Goal: Navigation & Orientation: Find specific page/section

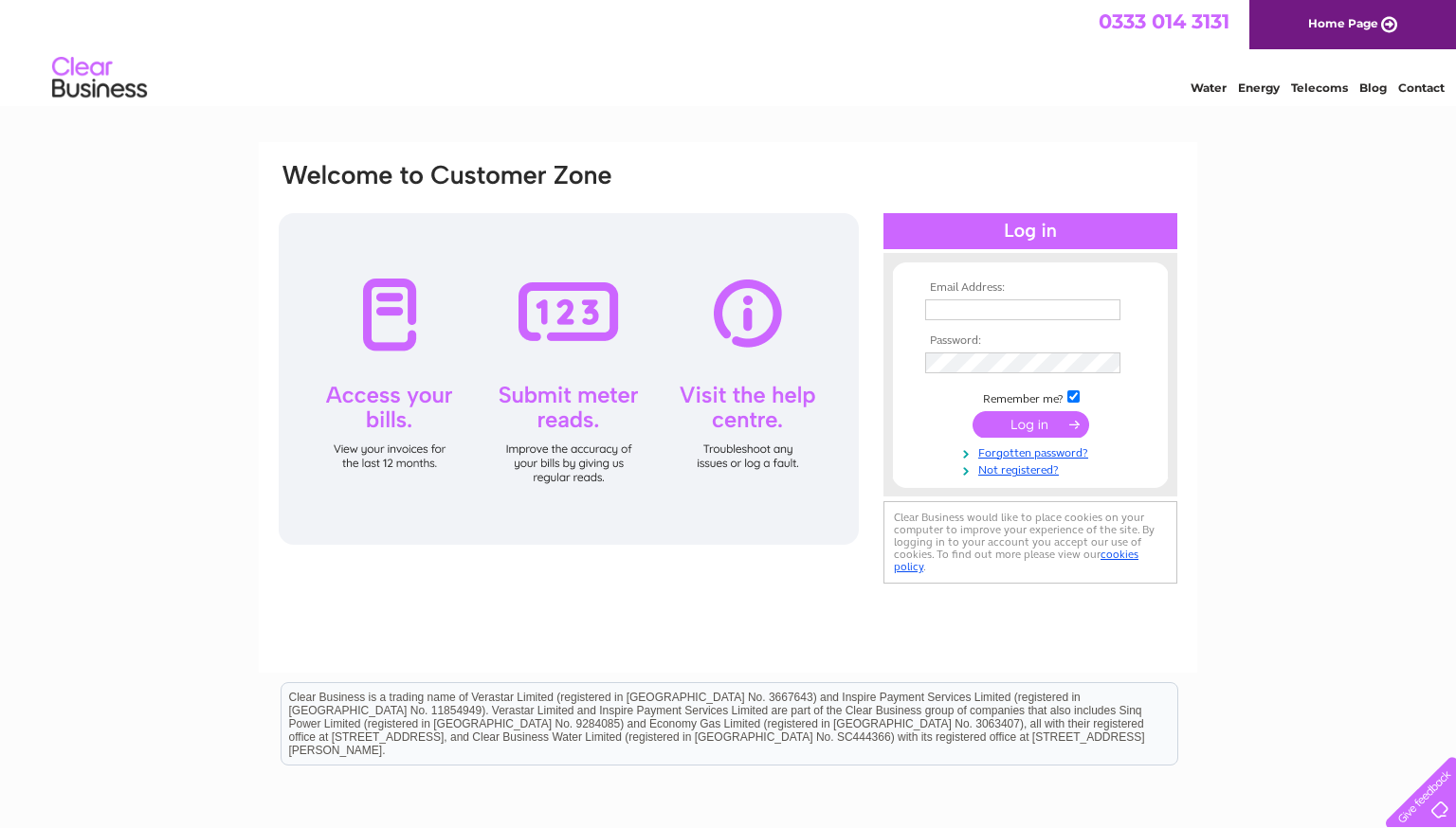
click at [1058, 304] on input "text" at bounding box center [1023, 310] width 195 height 21
type input "seaside_dog_grooming@hotmail.co.uk"
click at [973, 412] on input "submit" at bounding box center [1031, 425] width 117 height 27
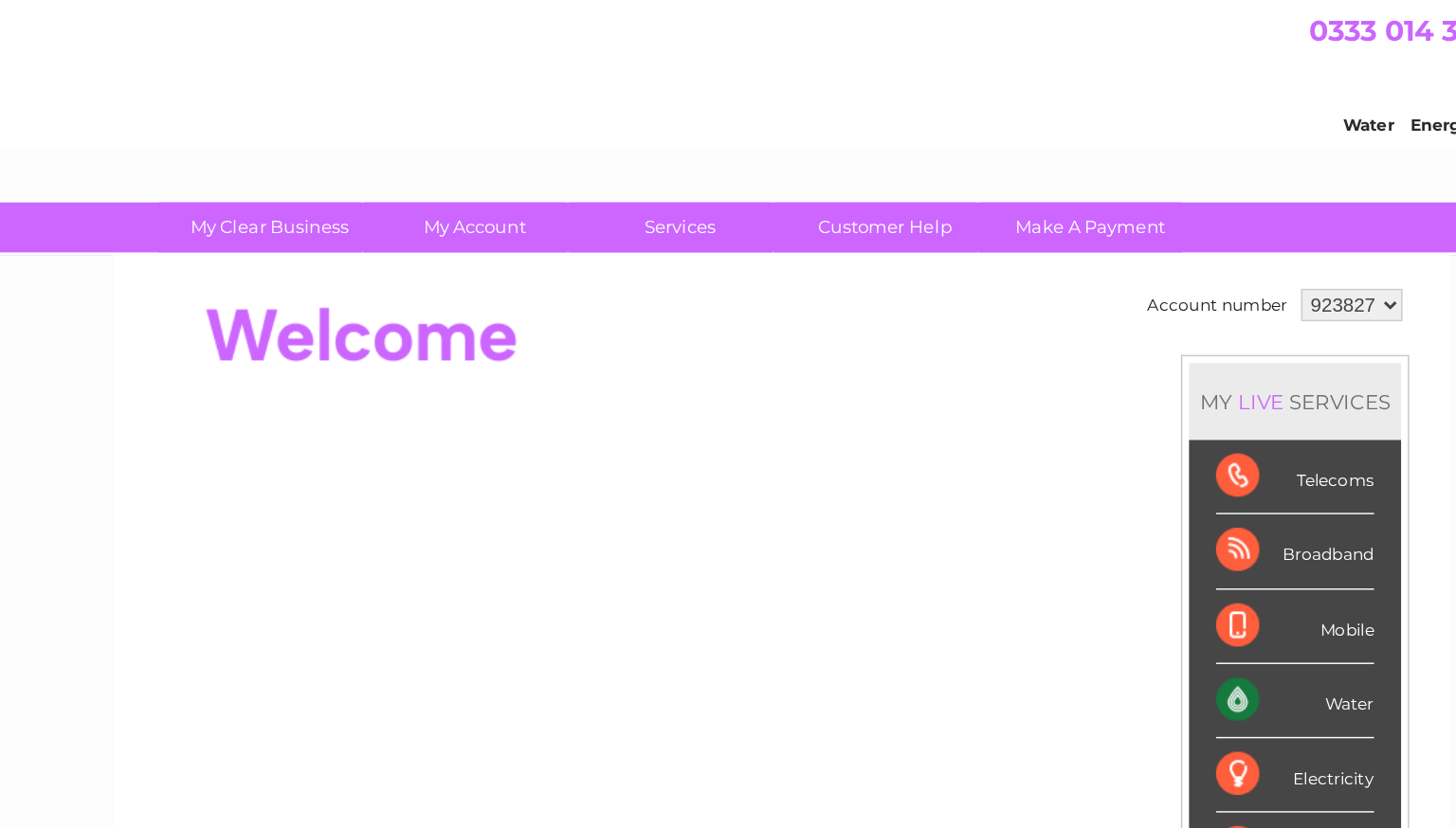
click at [662, 163] on link "Services" at bounding box center [658, 160] width 157 height 35
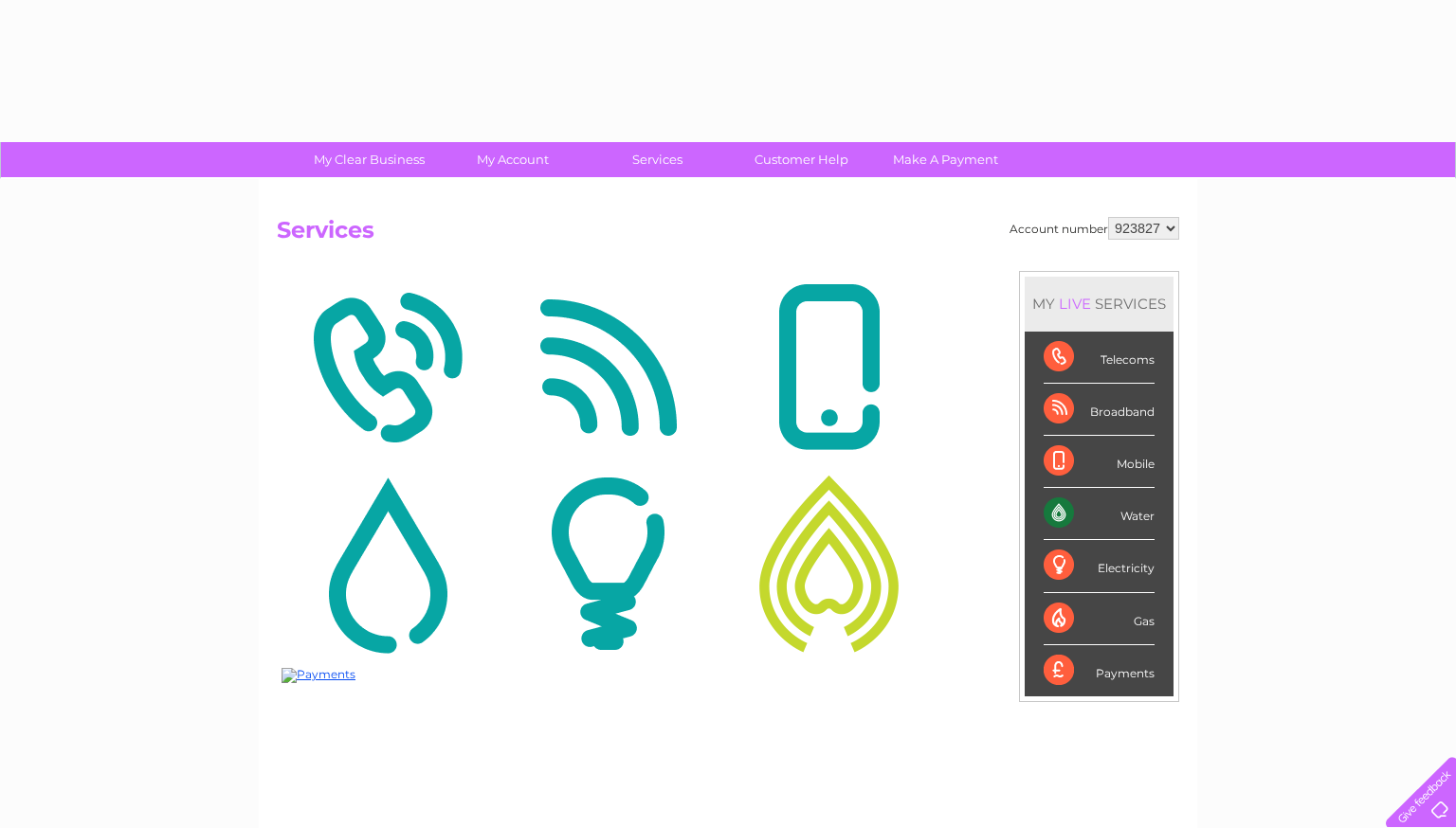
click at [899, 236] on h2 "Services" at bounding box center [727, 235] width 902 height 36
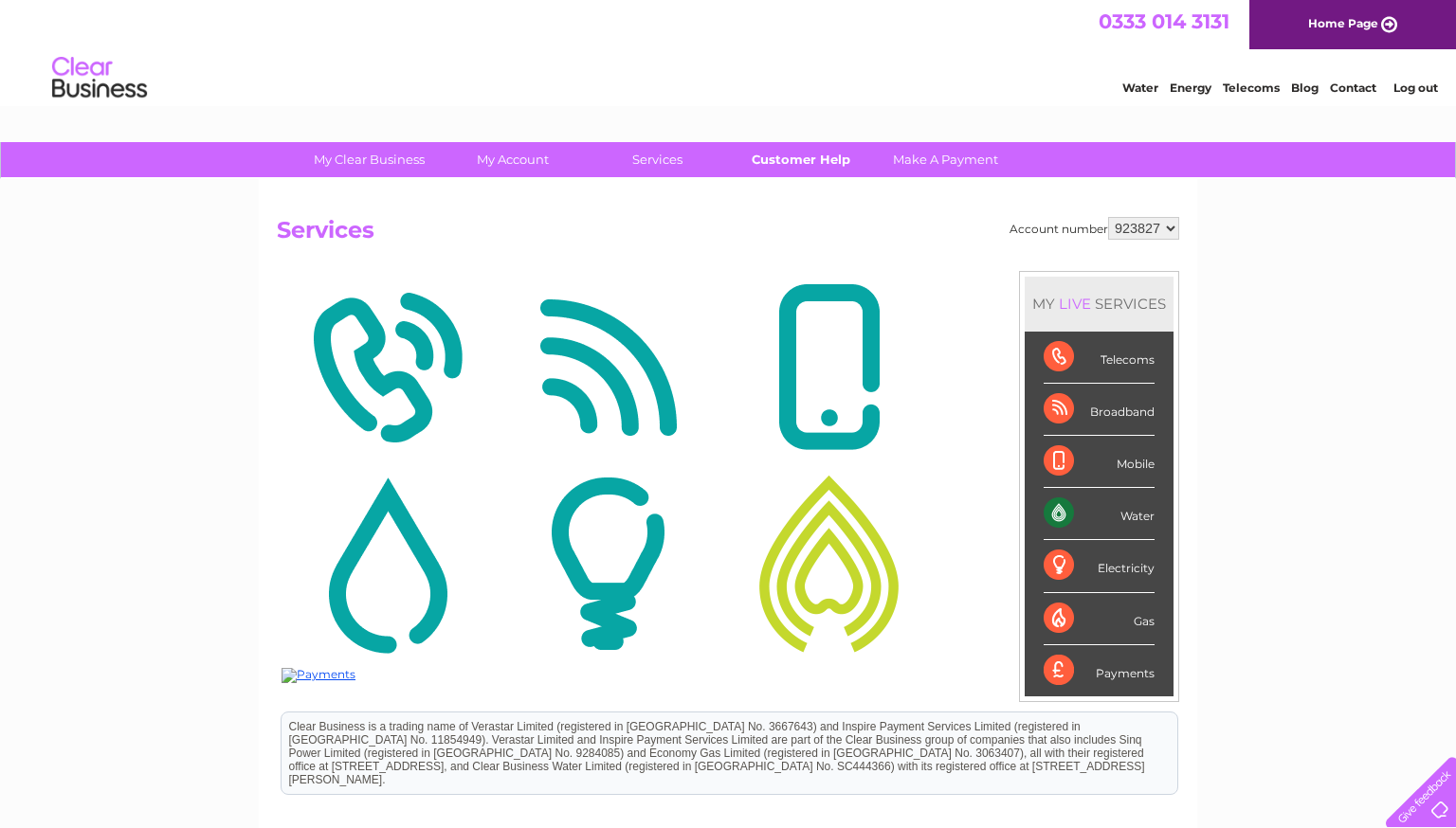
click at [836, 158] on link "Customer Help" at bounding box center [802, 160] width 157 height 35
